Goal: Find specific page/section: Find specific page/section

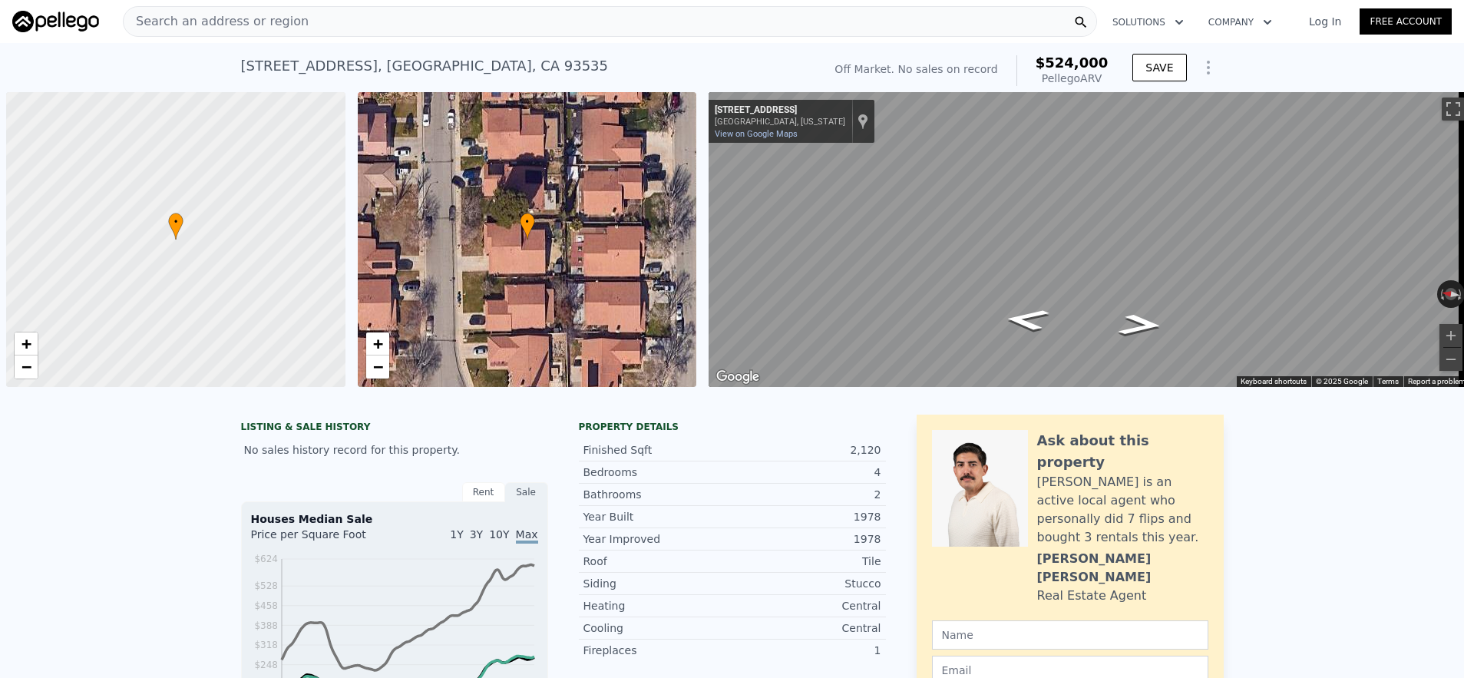
scroll to position [0, 6]
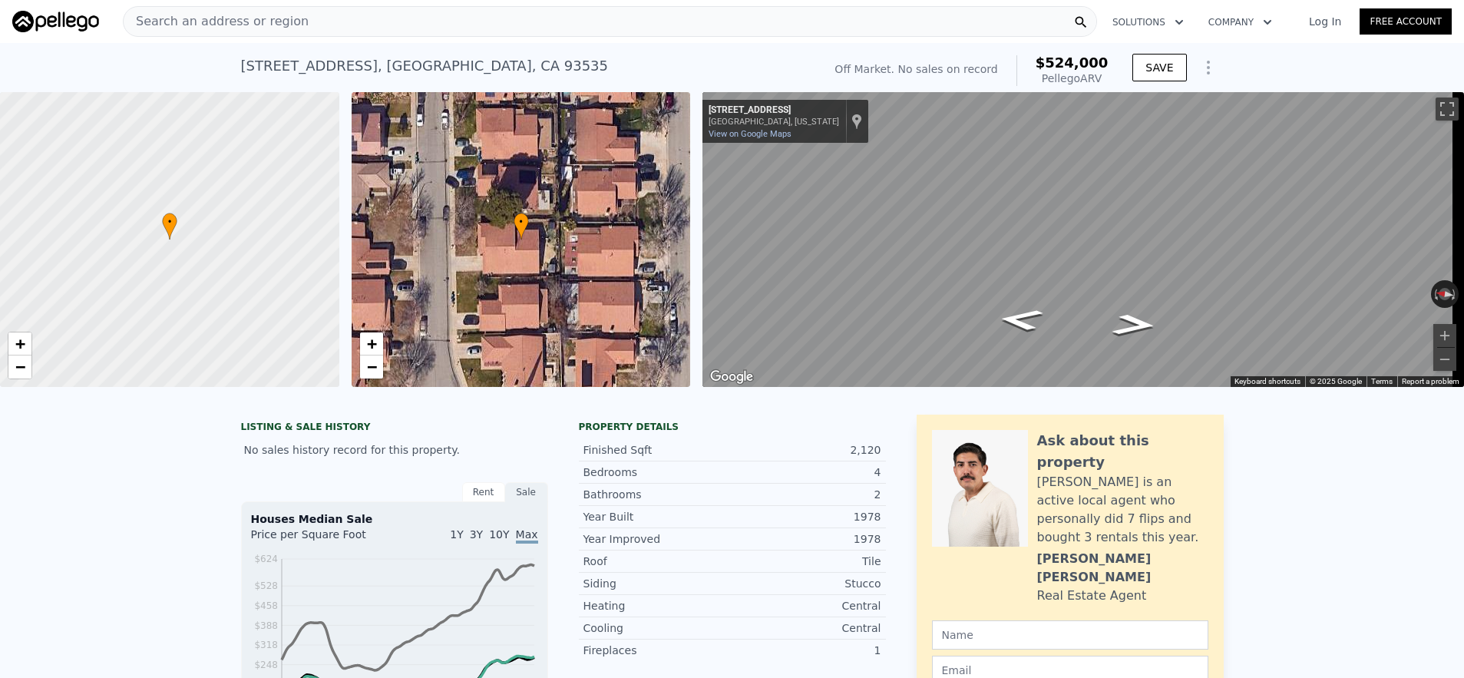
click at [362, 15] on div "Search an address or region" at bounding box center [610, 21] width 974 height 31
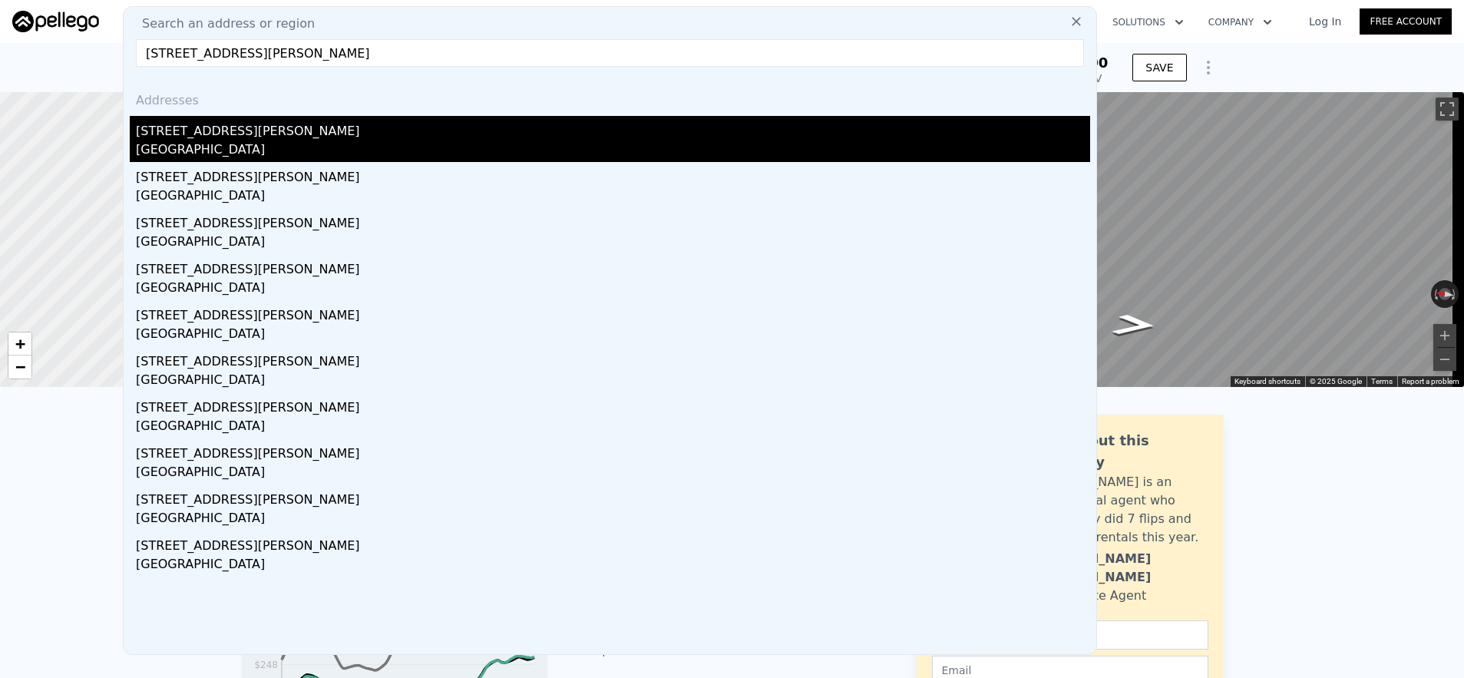
type input "[STREET_ADDRESS][PERSON_NAME]"
click at [414, 152] on div "[GEOGRAPHIC_DATA]" at bounding box center [613, 150] width 954 height 21
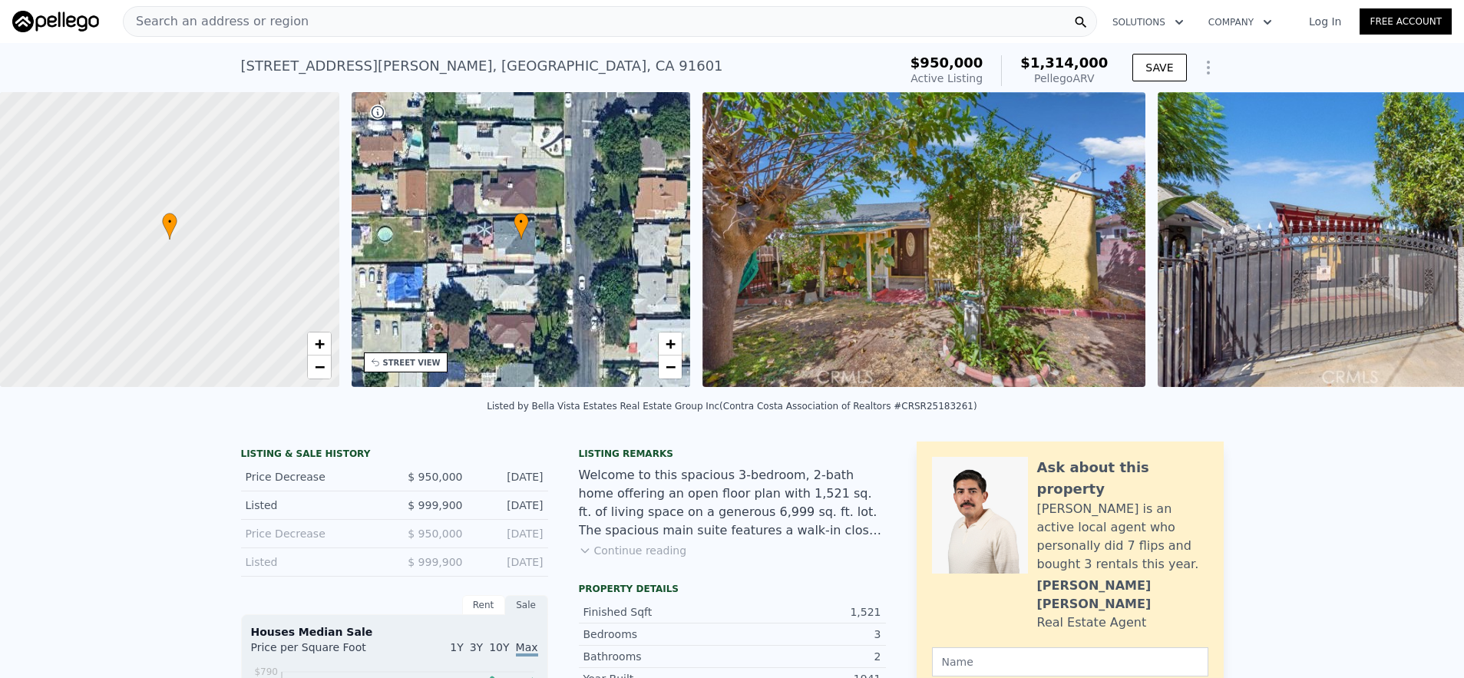
scroll to position [0, 6]
click at [398, 8] on div "Search an address or region" at bounding box center [610, 21] width 974 height 31
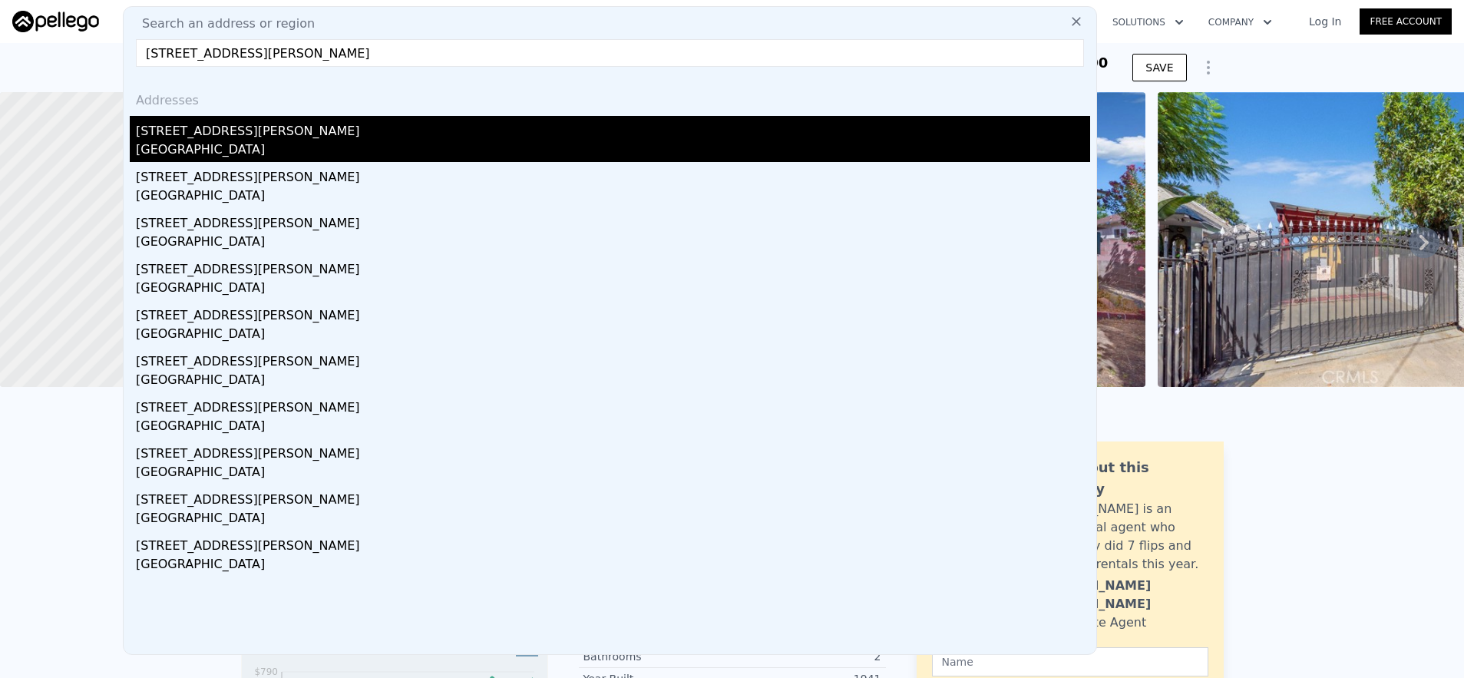
type input "[STREET_ADDRESS][PERSON_NAME]"
click at [352, 127] on div "[STREET_ADDRESS][PERSON_NAME]" at bounding box center [613, 128] width 954 height 25
